Goal: Information Seeking & Learning: Learn about a topic

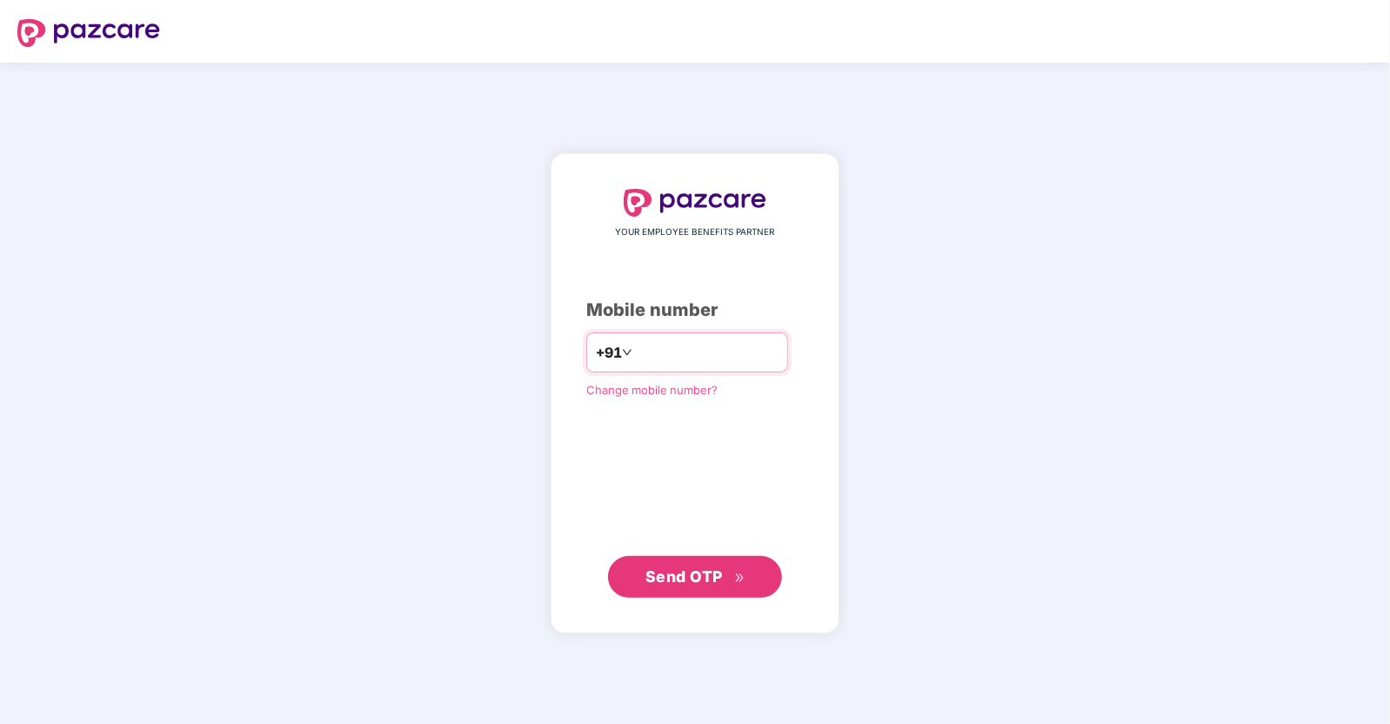
type input "**********"
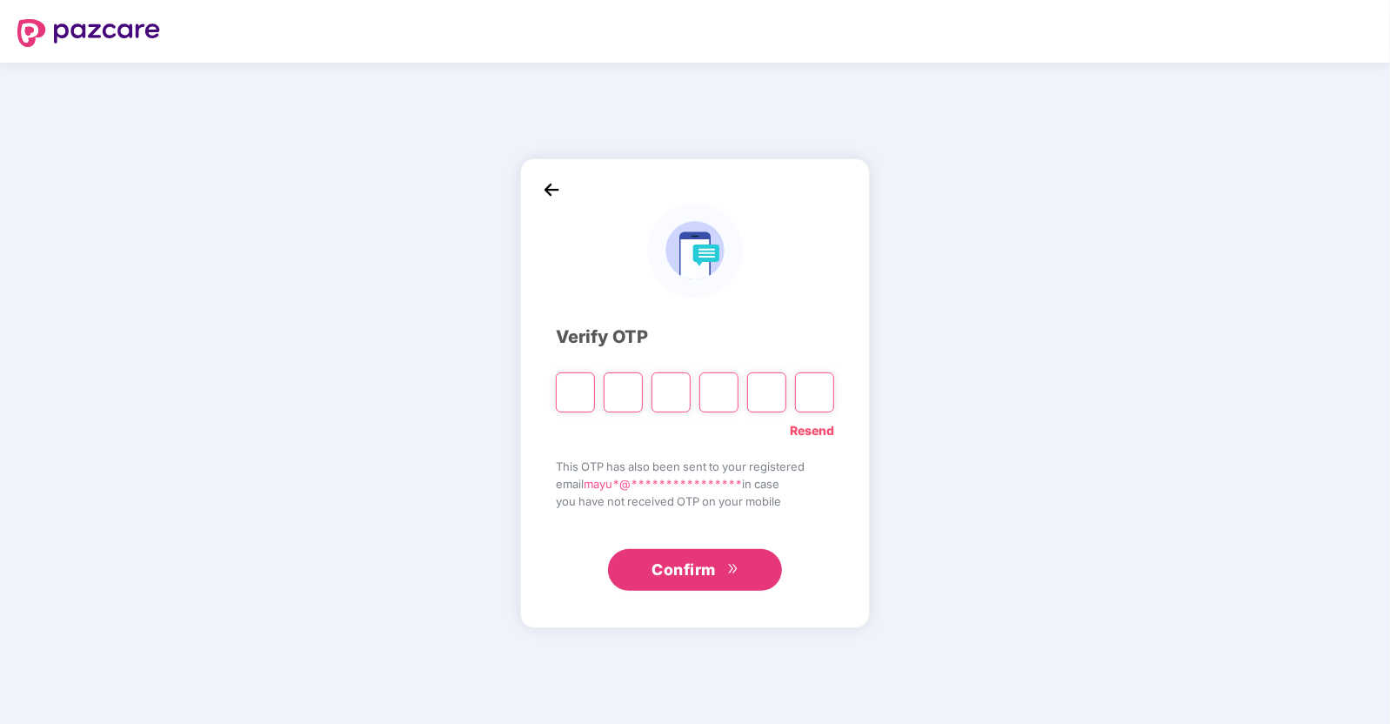
type input "*"
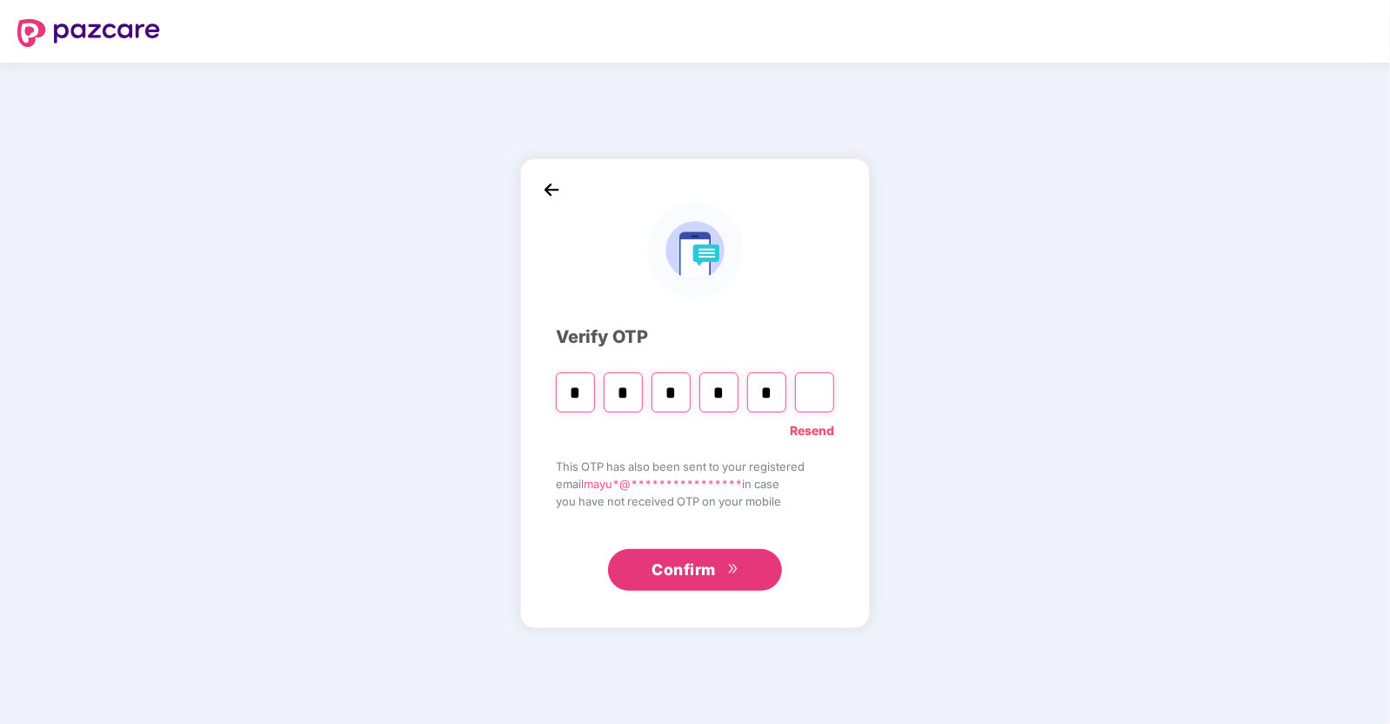
type input "*"
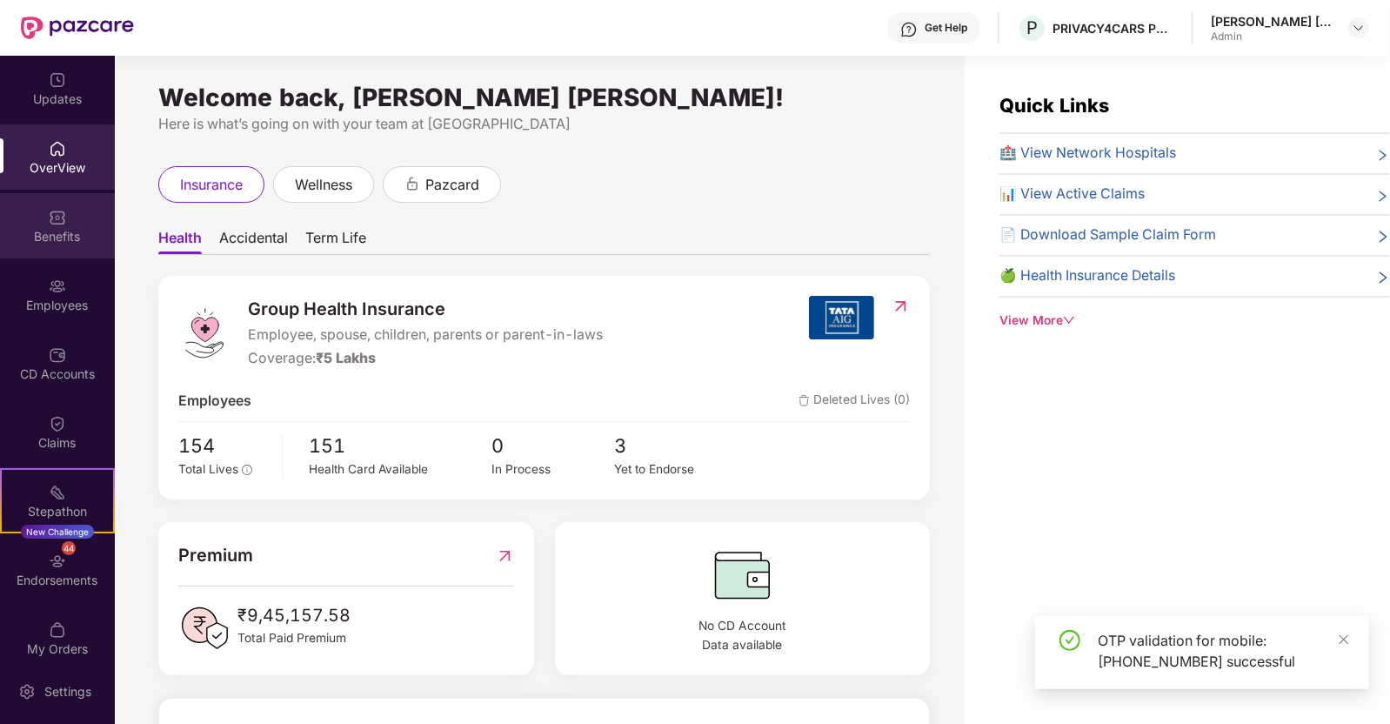
click at [50, 228] on div "Benefits" at bounding box center [57, 236] width 115 height 17
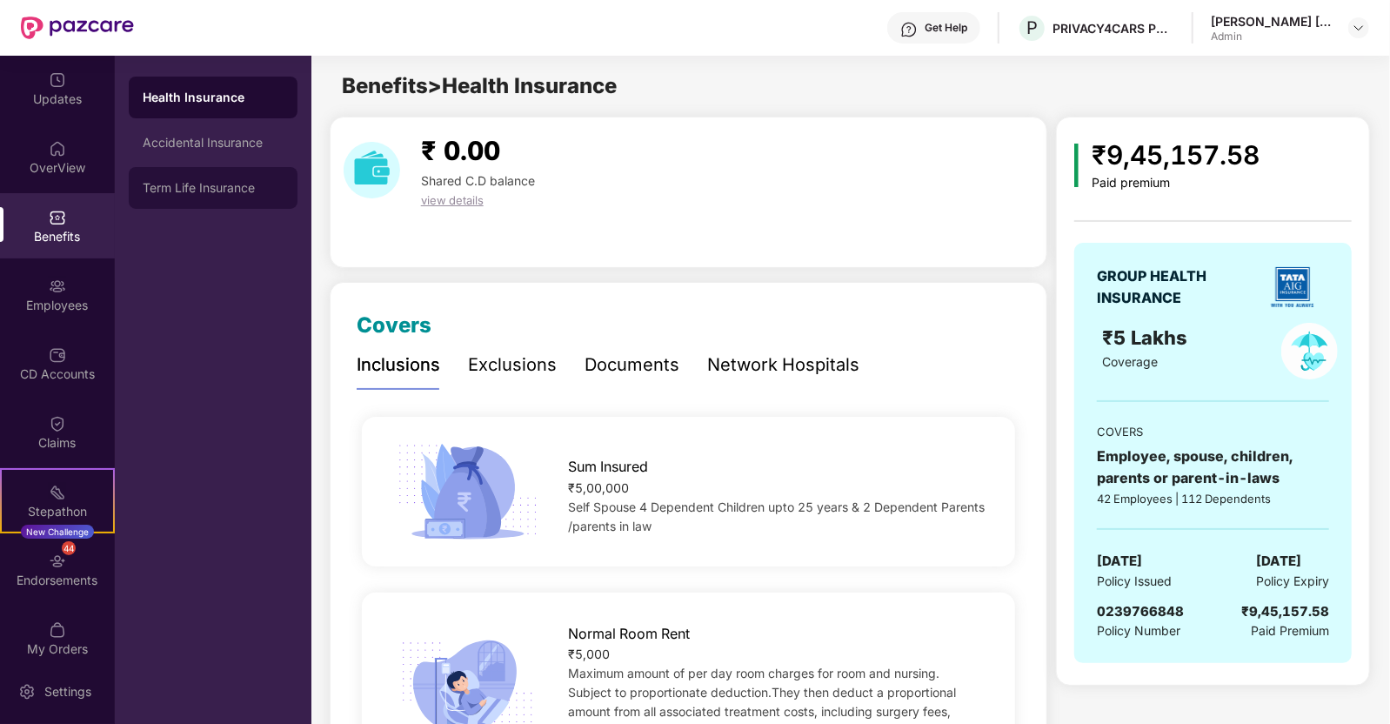
click at [204, 189] on div "Term Life Insurance" at bounding box center [213, 188] width 141 height 14
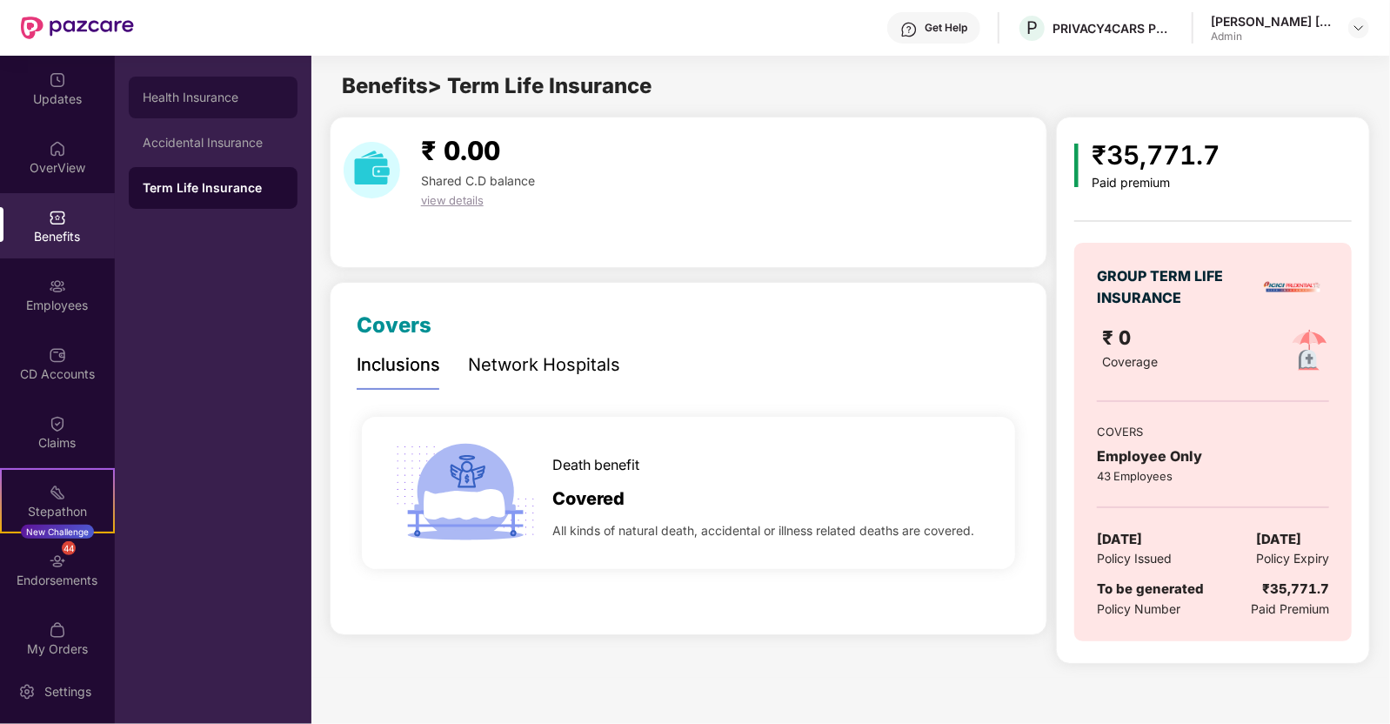
click at [171, 84] on div "Health Insurance" at bounding box center [213, 98] width 169 height 42
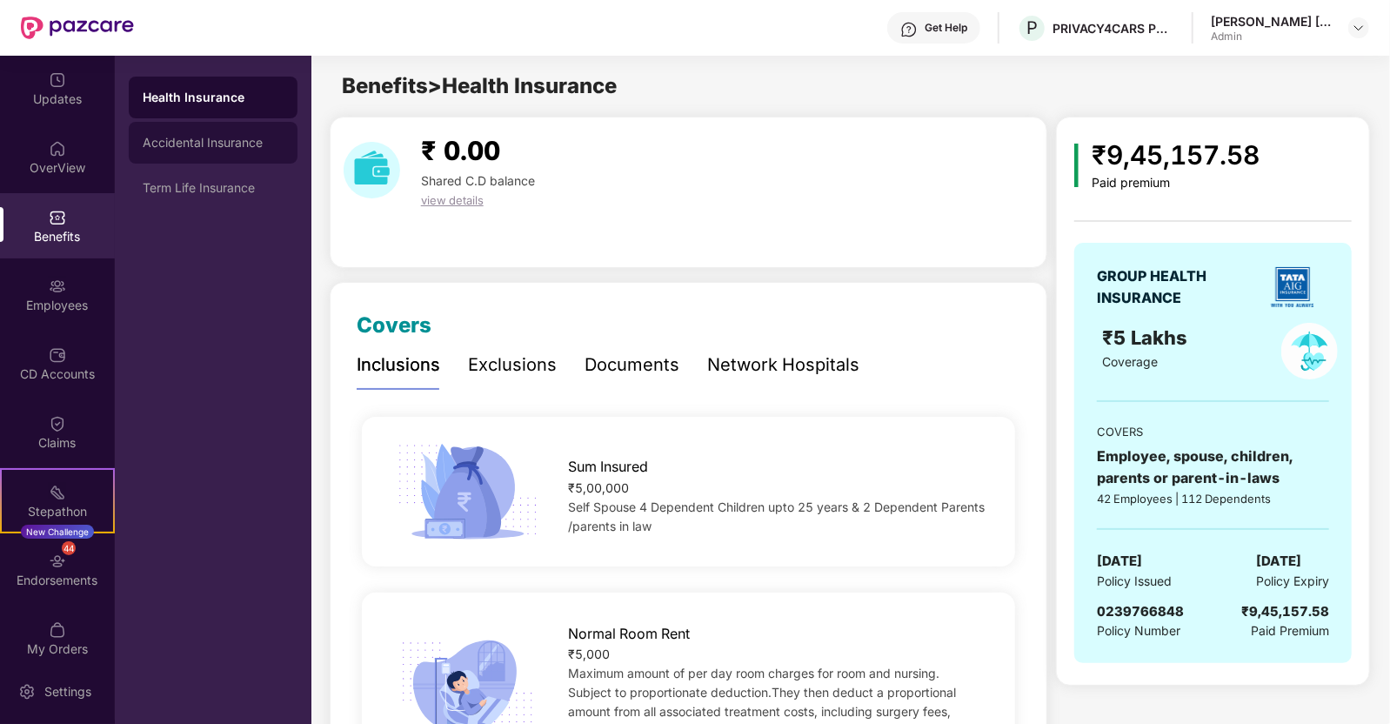
click at [184, 152] on div "Accidental Insurance" at bounding box center [213, 143] width 169 height 42
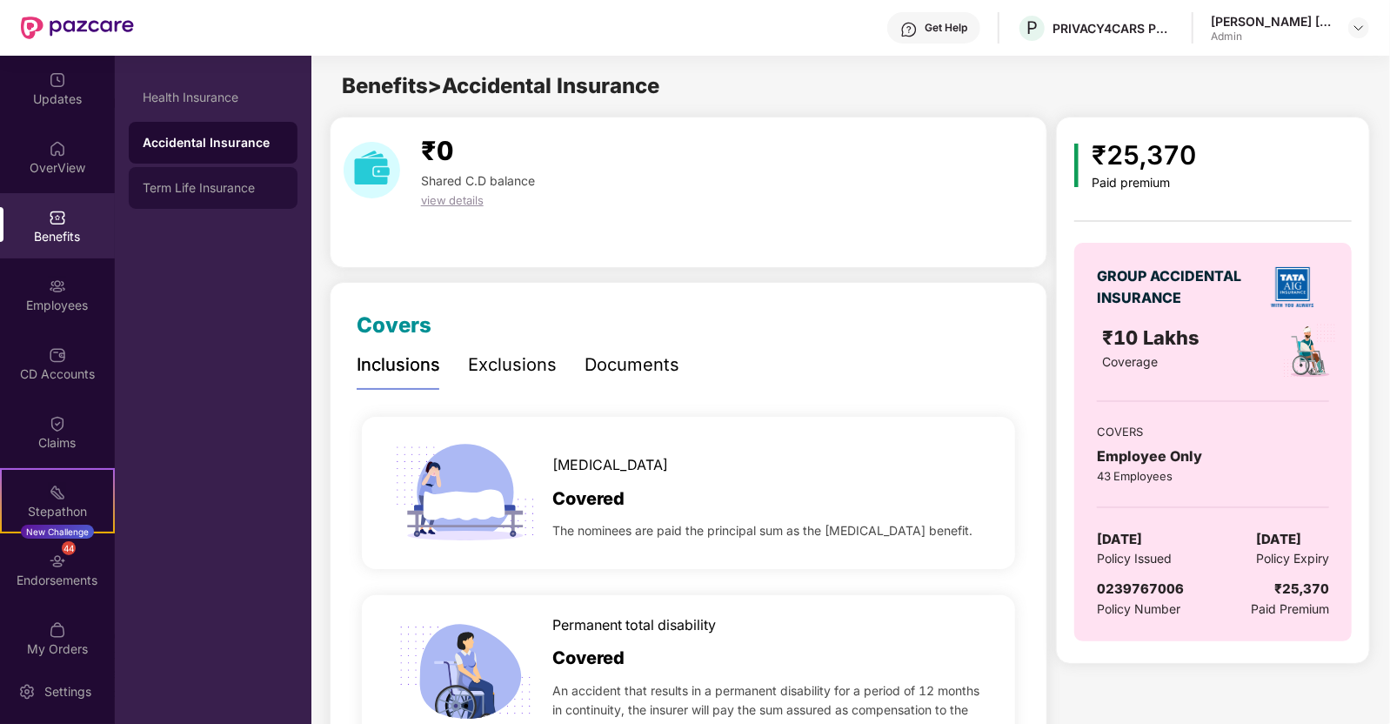
click at [188, 177] on div "Term Life Insurance" at bounding box center [213, 188] width 169 height 42
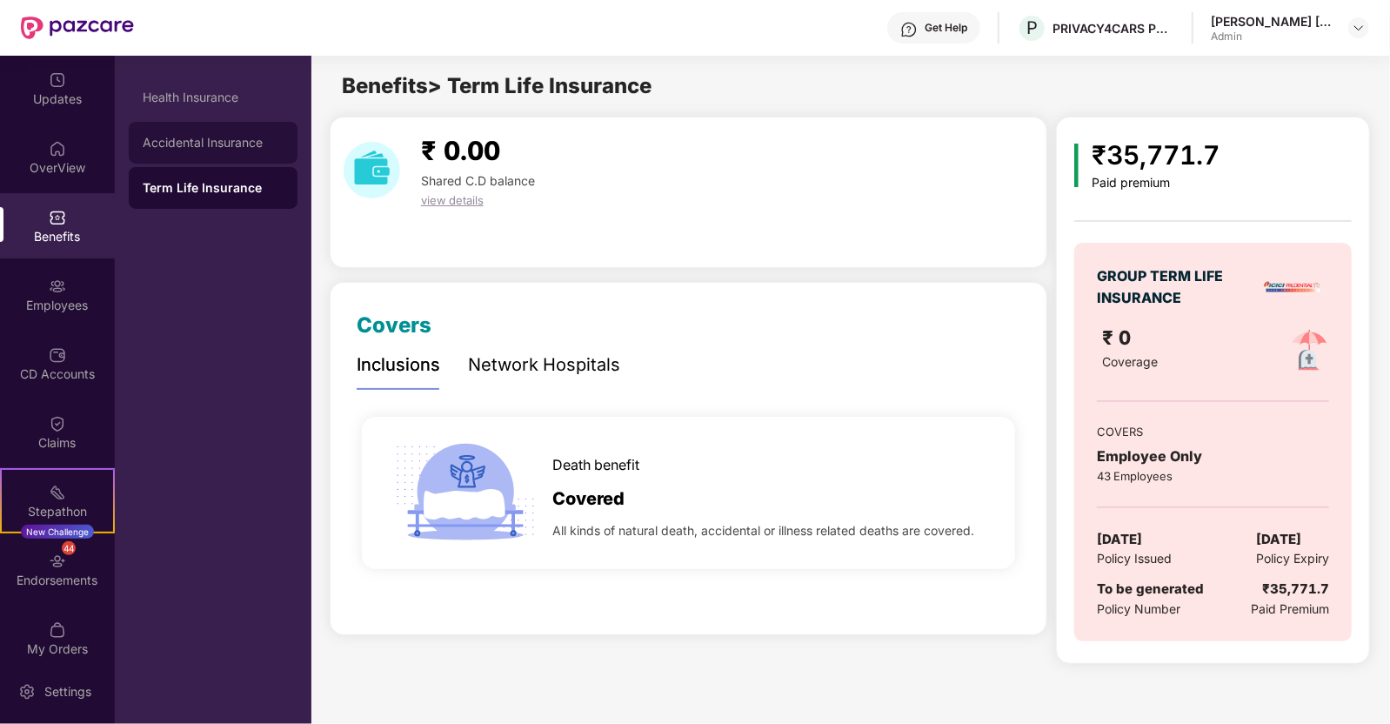
click at [211, 136] on div "Accidental Insurance" at bounding box center [213, 143] width 141 height 14
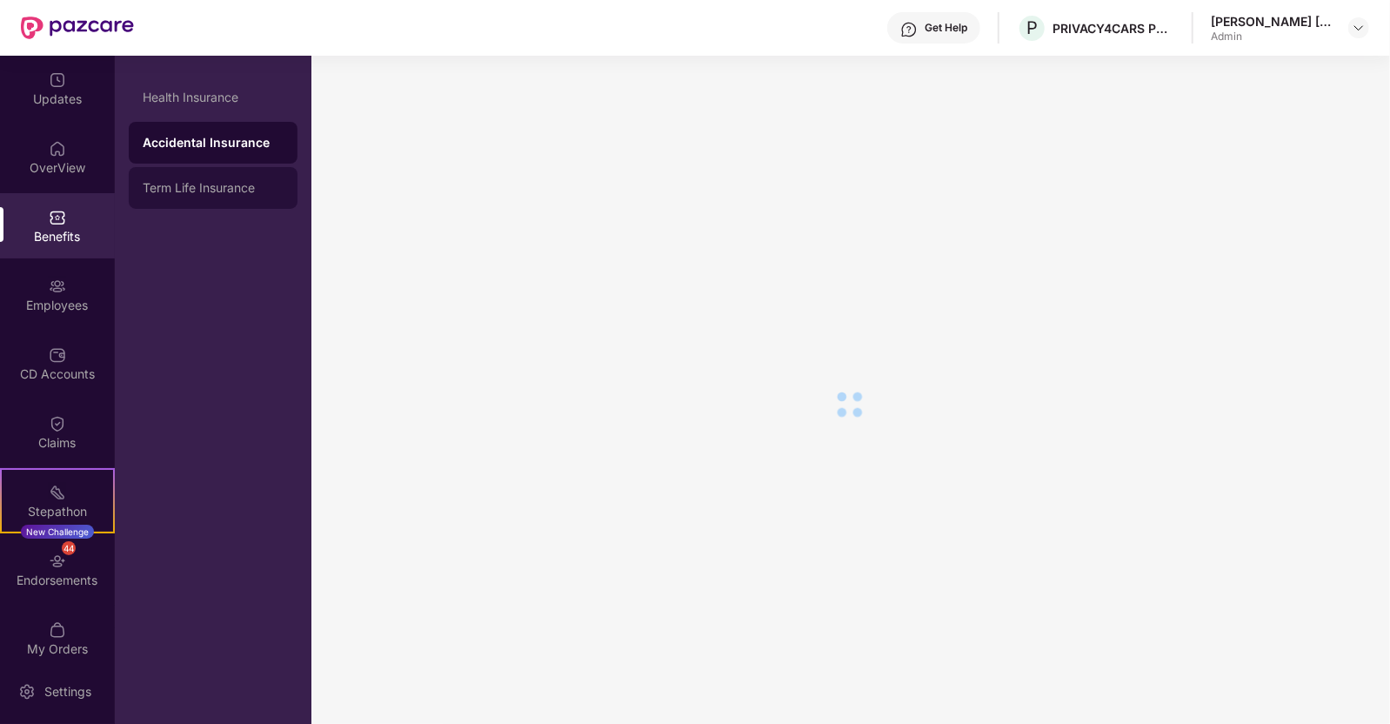
click at [209, 177] on div "Term Life Insurance" at bounding box center [213, 188] width 169 height 42
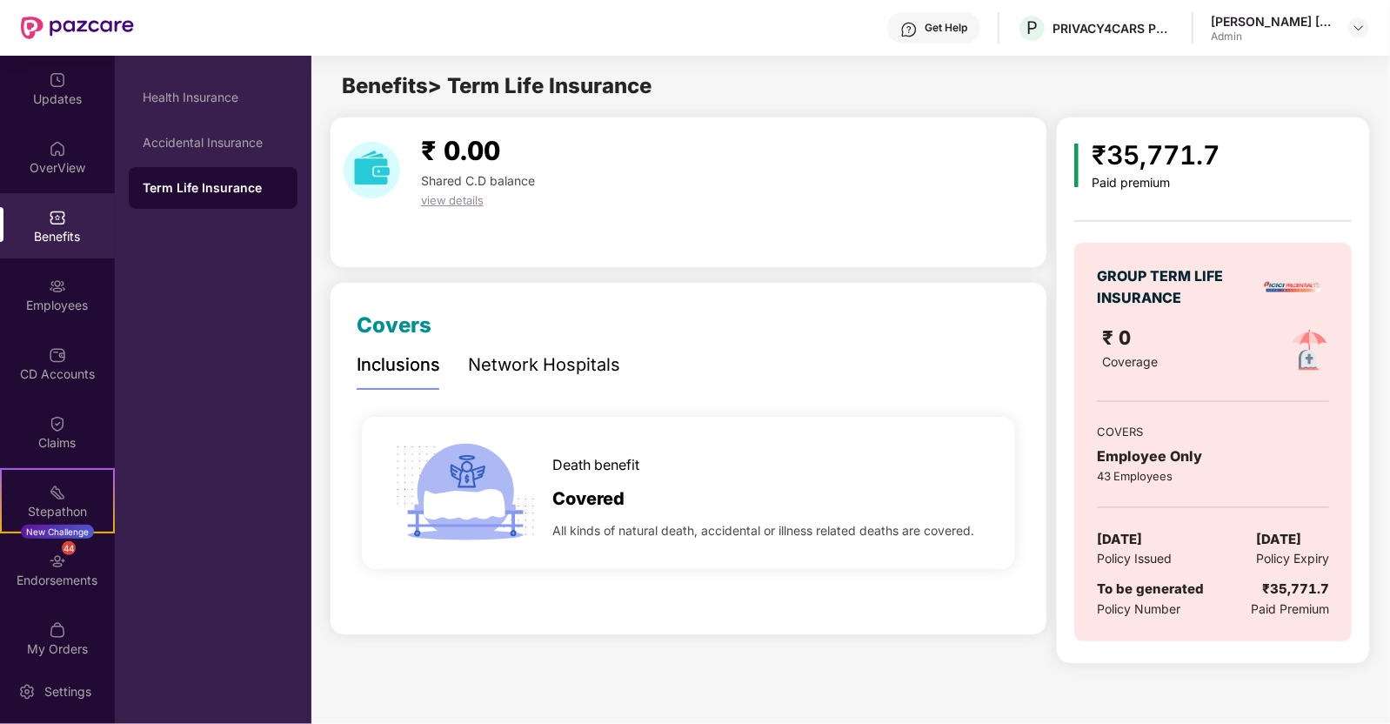
click at [222, 271] on div "Health Insurance Accidental Insurance Term Life Insurance" at bounding box center [213, 390] width 197 height 668
